Goal: Navigation & Orientation: Find specific page/section

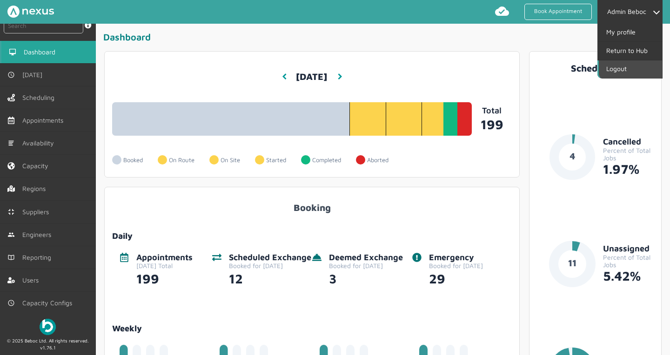
click at [619, 68] on link "Logout" at bounding box center [630, 69] width 63 height 18
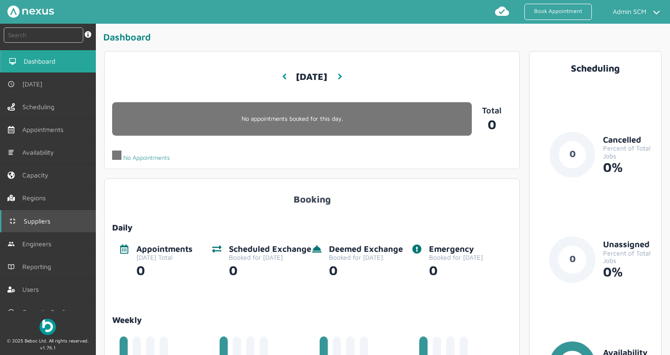
drag, startPoint x: 31, startPoint y: 217, endPoint x: 51, endPoint y: 215, distance: 20.5
click at [31, 218] on span "Suppliers" at bounding box center [39, 221] width 30 height 7
